Goal: Task Accomplishment & Management: Complete application form

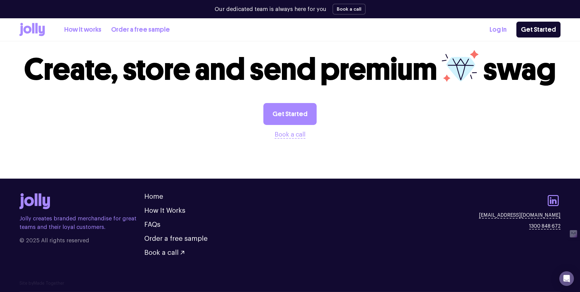
scroll to position [624, 0]
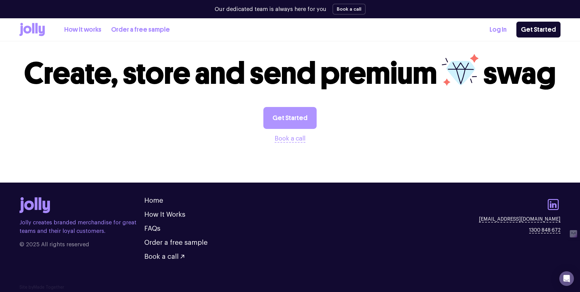
click at [302, 115] on link "Get Started" at bounding box center [289, 118] width 53 height 22
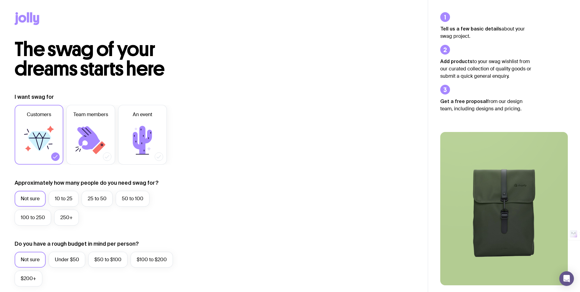
scroll to position [25, 0]
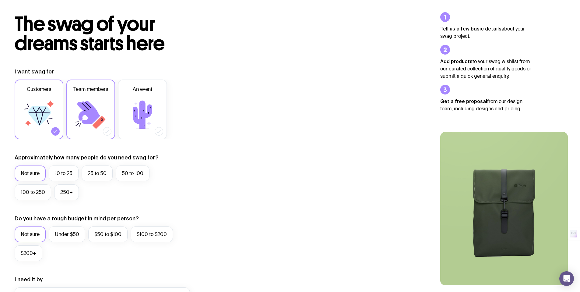
click at [67, 117] on label "Team members" at bounding box center [90, 109] width 49 height 60
click at [0, 0] on input "Team members" at bounding box center [0, 0] width 0 height 0
click at [46, 123] on icon at bounding box center [39, 115] width 37 height 37
click at [0, 0] on input "Customers" at bounding box center [0, 0] width 0 height 0
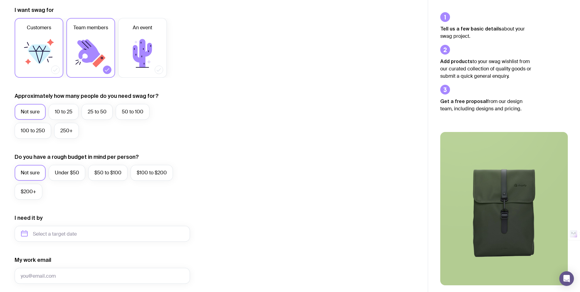
scroll to position [58, 0]
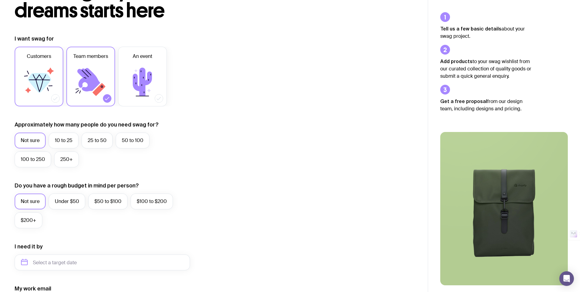
click at [38, 69] on icon at bounding box center [39, 82] width 37 height 37
click at [0, 0] on input "Customers" at bounding box center [0, 0] width 0 height 0
click at [58, 140] on label "10 to 25" at bounding box center [64, 140] width 30 height 16
click at [0, 0] on input "10 to 25" at bounding box center [0, 0] width 0 height 0
click at [137, 202] on label "$100 to $200" at bounding box center [152, 201] width 42 height 16
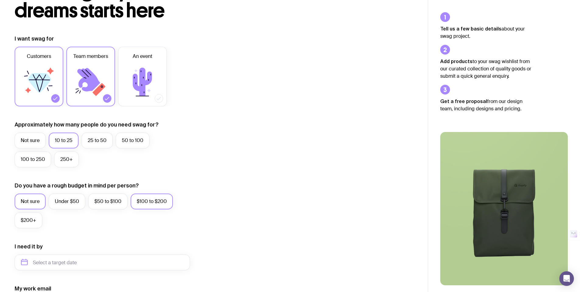
click at [0, 0] on input "$100 to $200" at bounding box center [0, 0] width 0 height 0
click at [54, 200] on label "Under $50" at bounding box center [67, 201] width 37 height 16
click at [0, 0] on input "Under $50" at bounding box center [0, 0] width 0 height 0
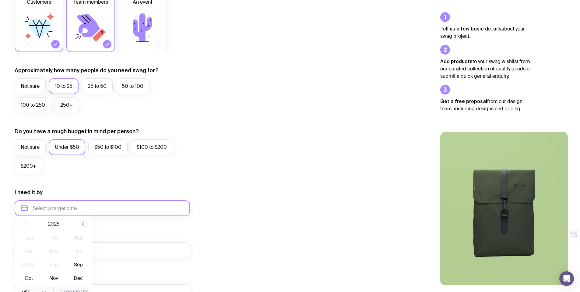
click at [64, 209] on input "text" at bounding box center [102, 208] width 175 height 16
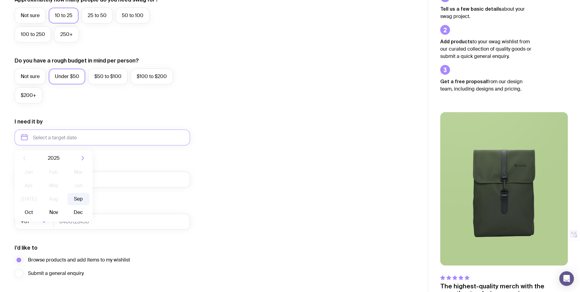
click at [40, 206] on button "Sep" at bounding box center [29, 212] width 22 height 12
type input "[DATE]"
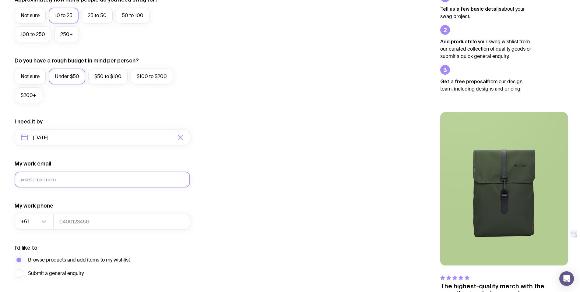
click at [77, 177] on input "My work email" at bounding box center [102, 179] width 175 height 16
type input "[PERSON_NAME][EMAIL_ADDRESS][DOMAIN_NAME]"
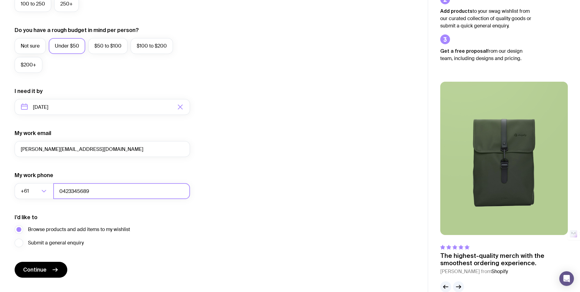
click at [63, 190] on input "0423345689" at bounding box center [121, 191] width 137 height 16
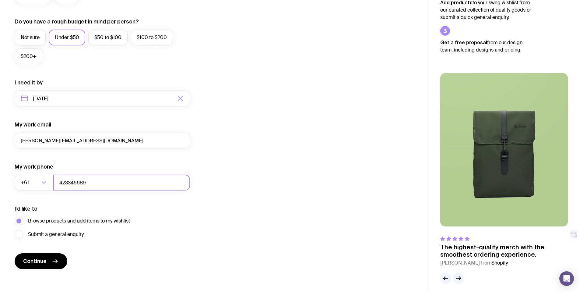
scroll to position [226, 0]
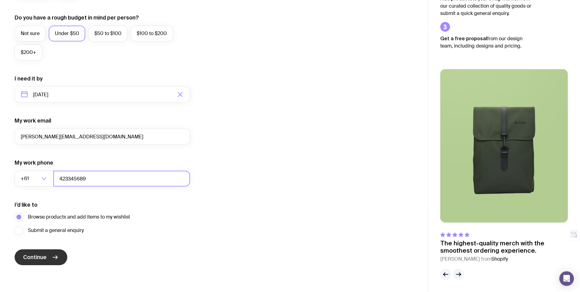
type input "423345689"
click at [49, 253] on button "Continue" at bounding box center [41, 257] width 53 height 16
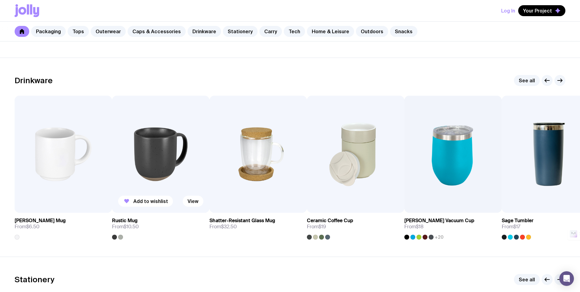
scroll to position [855, 0]
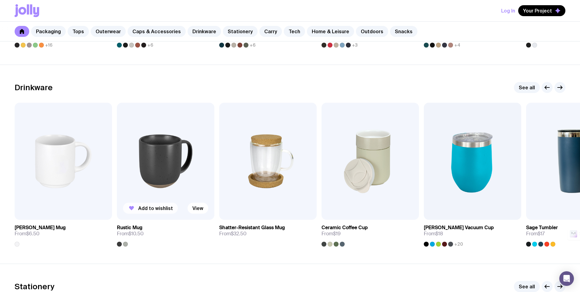
click at [167, 209] on span "Add to wishlist" at bounding box center [155, 208] width 35 height 6
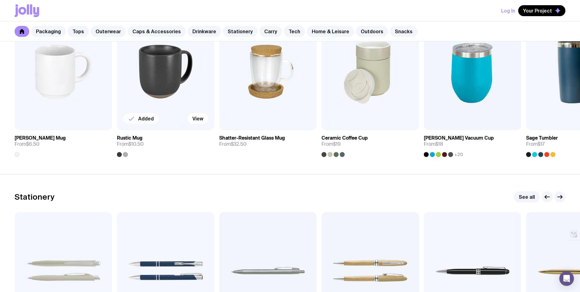
scroll to position [1019, 0]
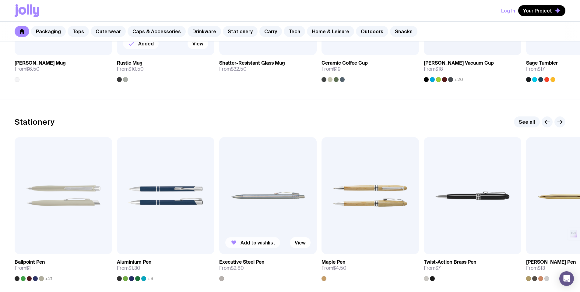
click at [272, 242] on span "Add to wishlist" at bounding box center [258, 242] width 35 height 6
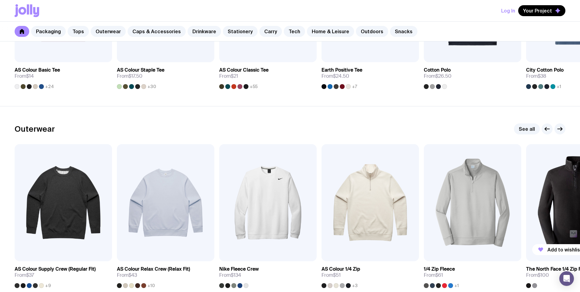
scroll to position [429, 0]
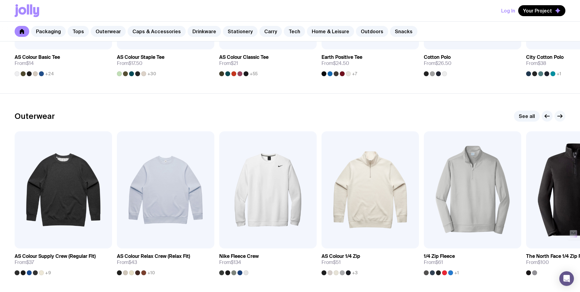
click at [557, 118] on icon "button" at bounding box center [559, 115] width 7 height 7
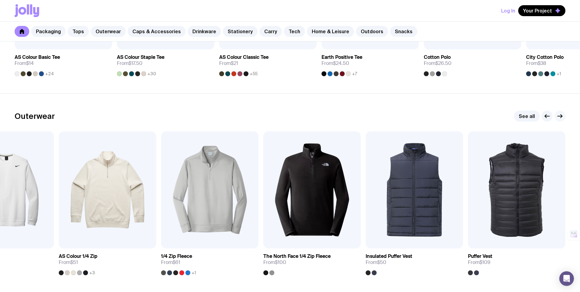
click at [559, 118] on icon "button" at bounding box center [559, 115] width 7 height 7
click at [560, 117] on icon "button" at bounding box center [559, 115] width 7 height 7
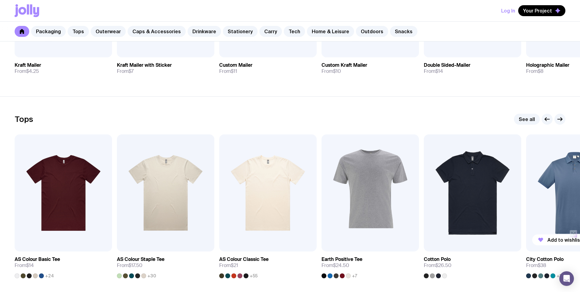
scroll to position [226, 0]
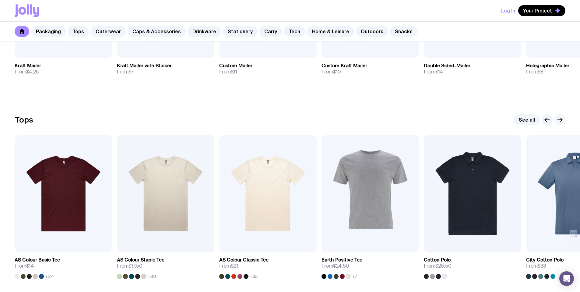
click at [558, 120] on icon "button" at bounding box center [560, 120] width 5 height 0
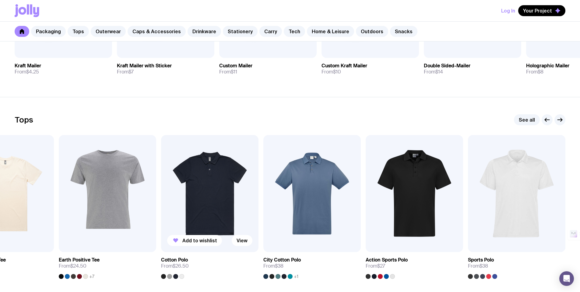
scroll to position [282, 0]
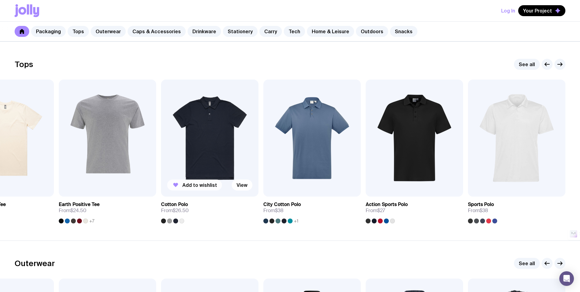
click at [207, 188] on span "Add to wishlist" at bounding box center [199, 185] width 35 height 6
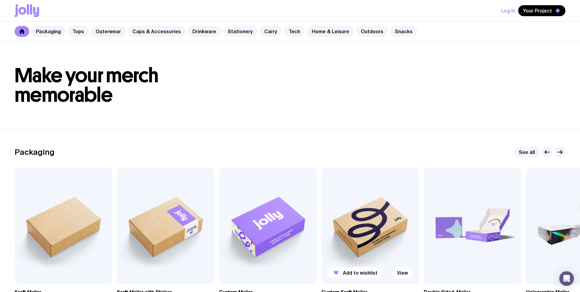
scroll to position [76, 0]
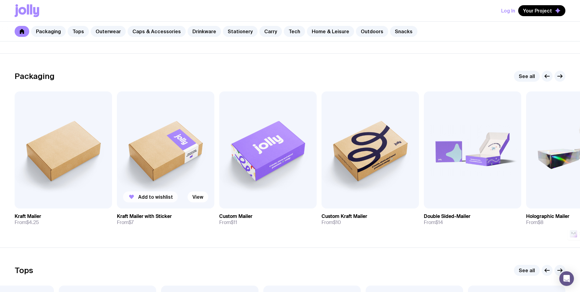
click at [153, 195] on span "Add to wishlist" at bounding box center [155, 197] width 35 height 6
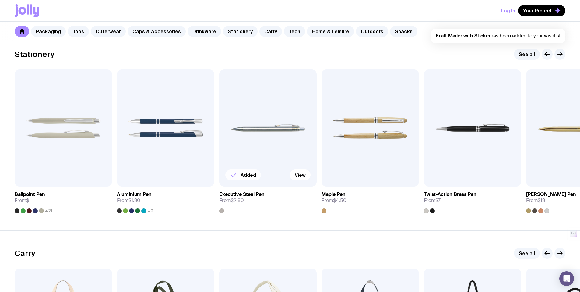
scroll to position [2086, 0]
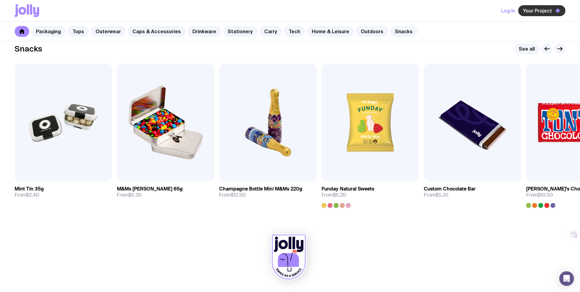
click at [537, 12] on span "Your Project" at bounding box center [537, 11] width 29 height 6
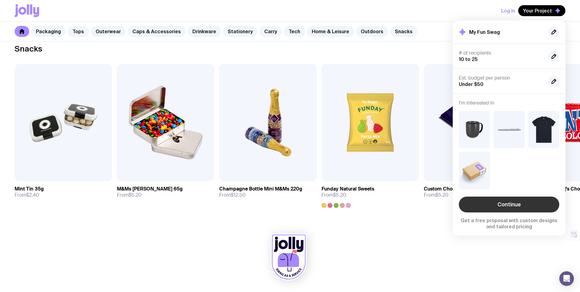
click at [506, 206] on link "Continue" at bounding box center [509, 204] width 100 height 16
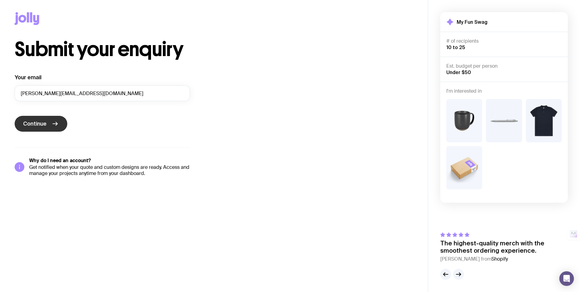
click at [51, 126] on button "Continue" at bounding box center [41, 124] width 53 height 16
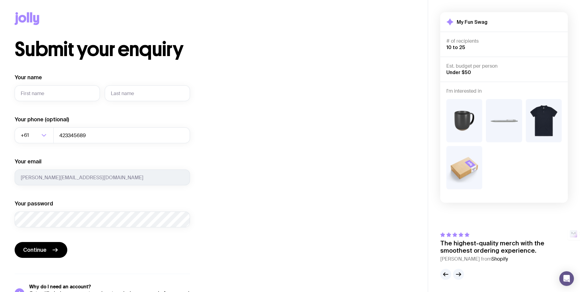
click at [494, 146] on div at bounding box center [503, 144] width 115 height 90
click at [503, 112] on img at bounding box center [504, 120] width 36 height 43
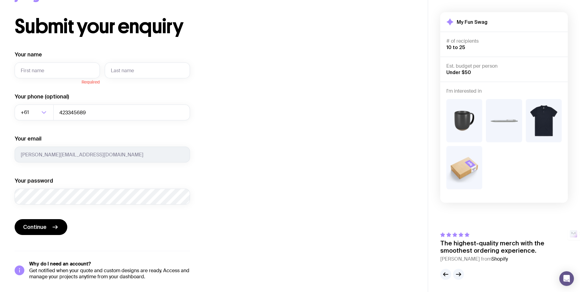
scroll to position [121, 0]
click at [462, 269] on button "button" at bounding box center [458, 274] width 11 height 11
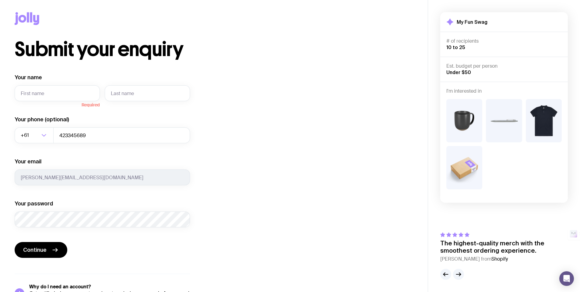
click at [505, 82] on div "Est. budget per person Under $50" at bounding box center [504, 142] width 128 height 121
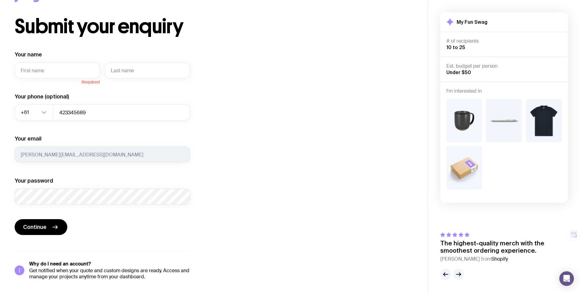
click at [478, 94] on div at bounding box center [503, 144] width 115 height 100
